Goal: Transaction & Acquisition: Purchase product/service

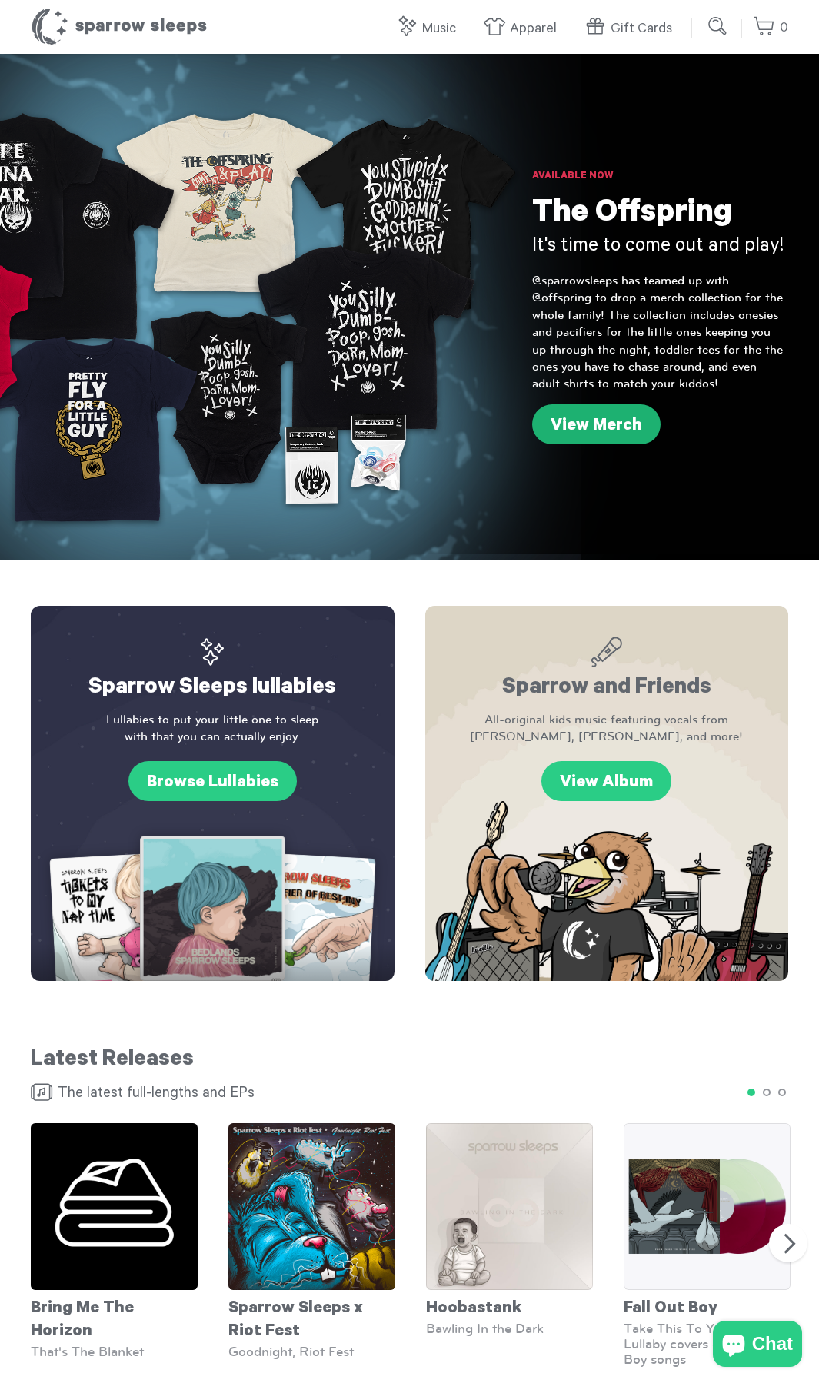
click at [589, 436] on link "View Merch" at bounding box center [596, 424] width 128 height 40
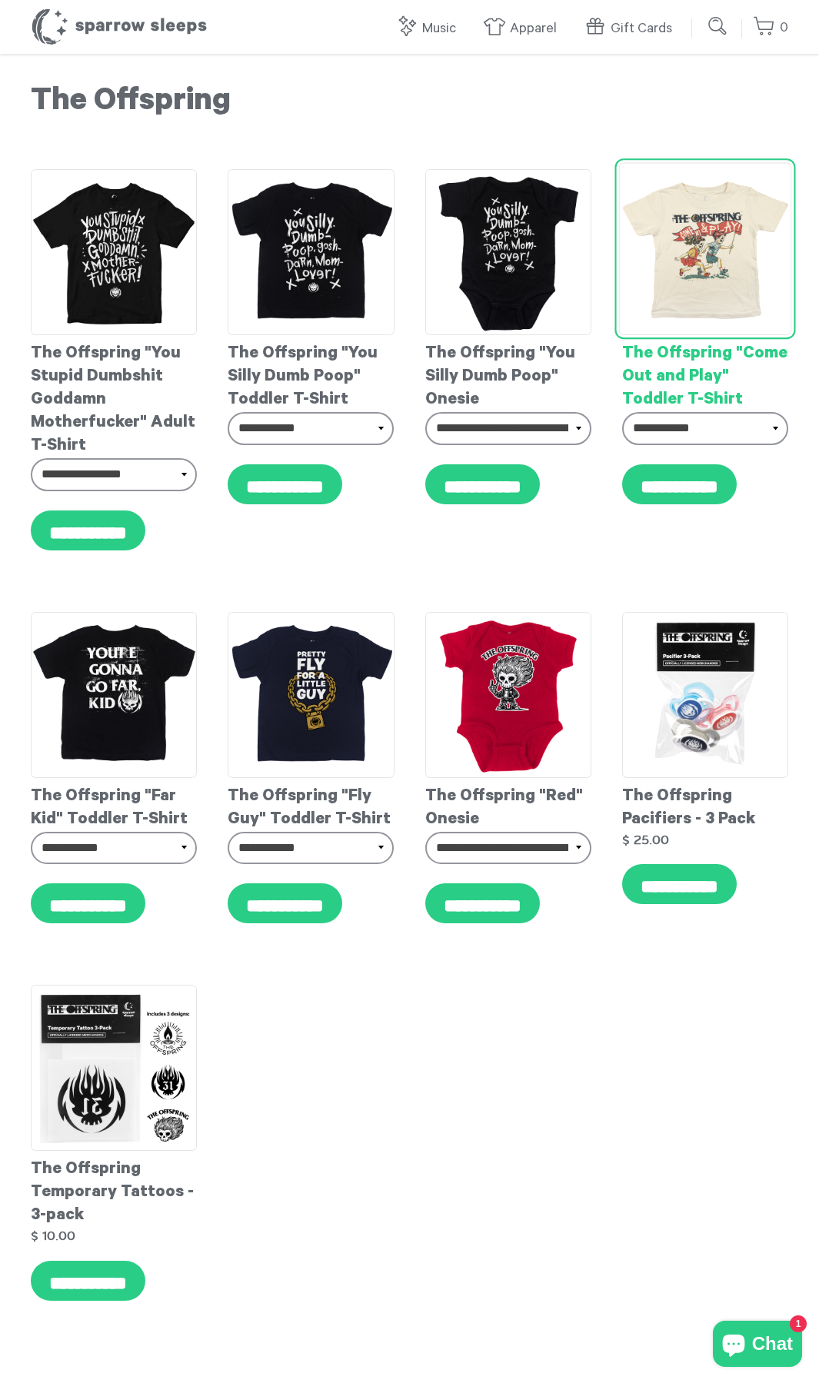
click at [719, 276] on img at bounding box center [704, 248] width 173 height 173
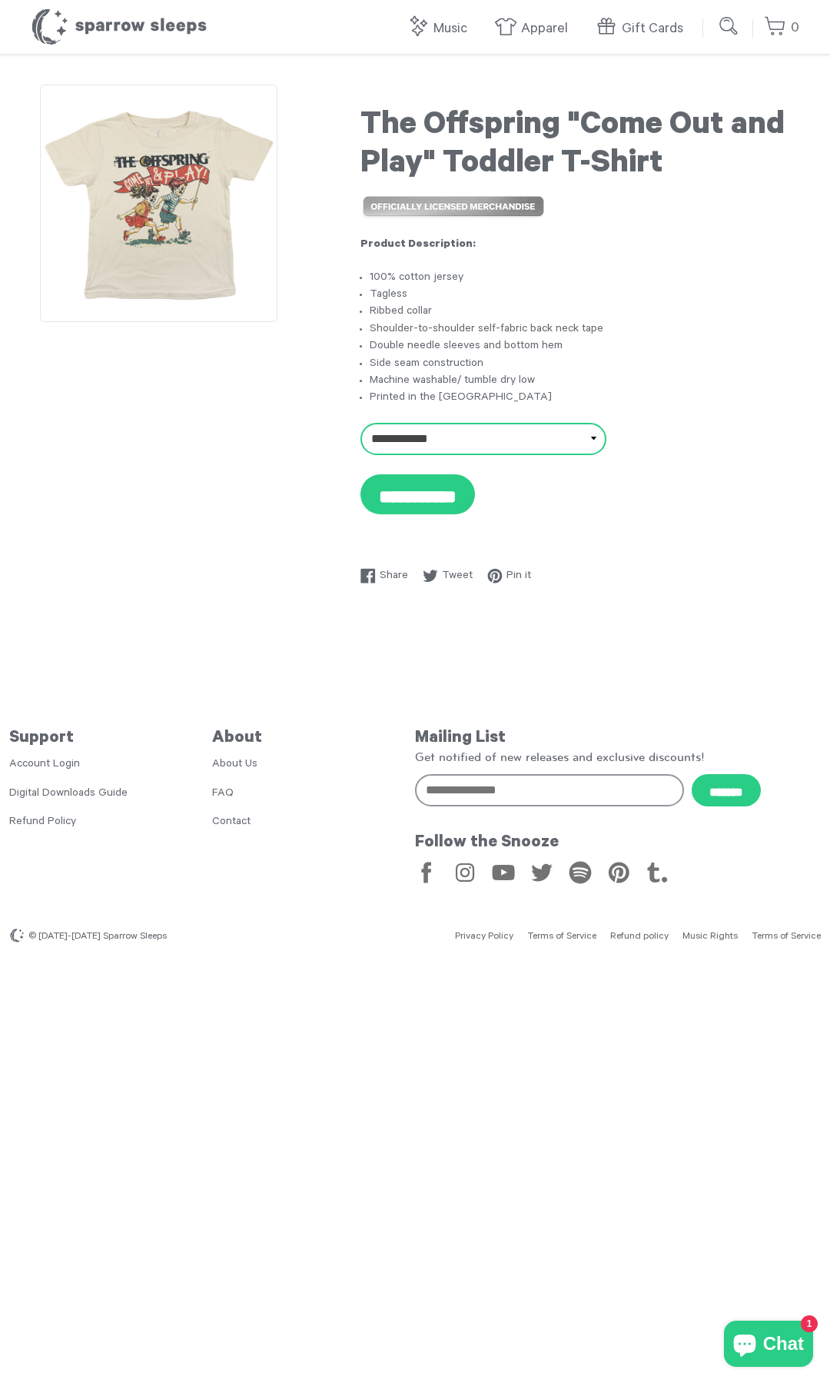
click at [555, 434] on select "**********" at bounding box center [483, 439] width 246 height 32
click at [610, 354] on li "Double needle sleeves and bottom hem" at bounding box center [580, 346] width 420 height 17
